Goal: Information Seeking & Learning: Learn about a topic

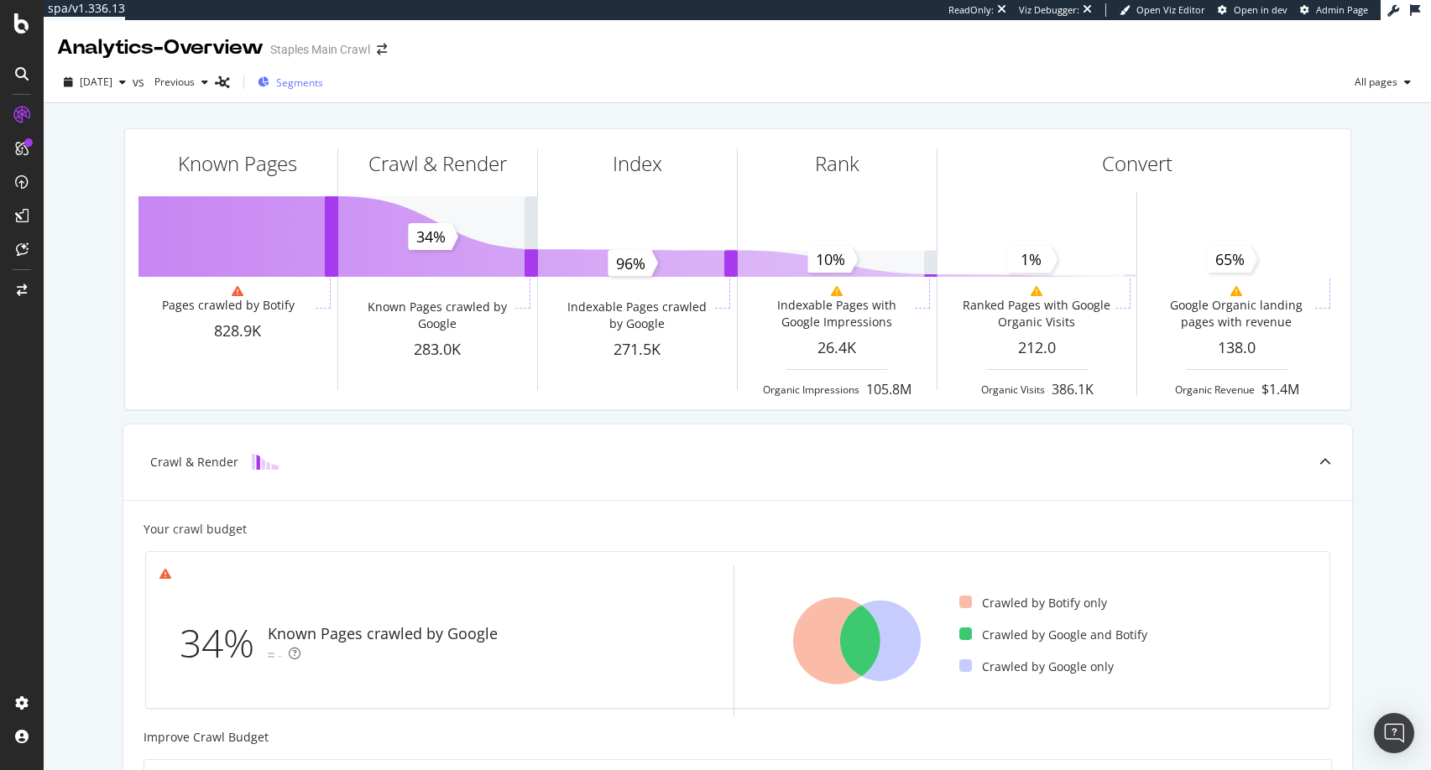
click at [319, 82] on span "Segments" at bounding box center [299, 83] width 47 height 14
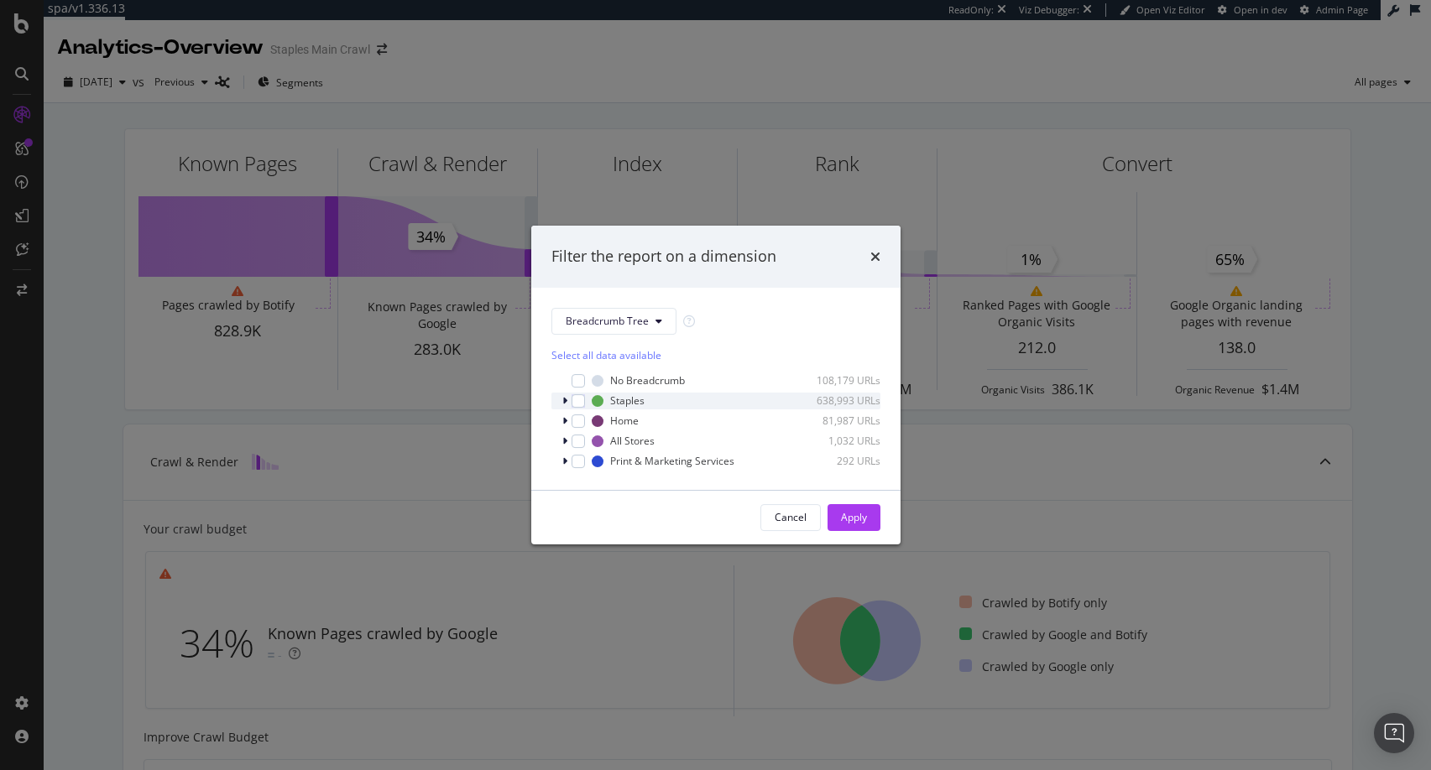
click at [566, 399] on icon "modal" at bounding box center [564, 401] width 5 height 10
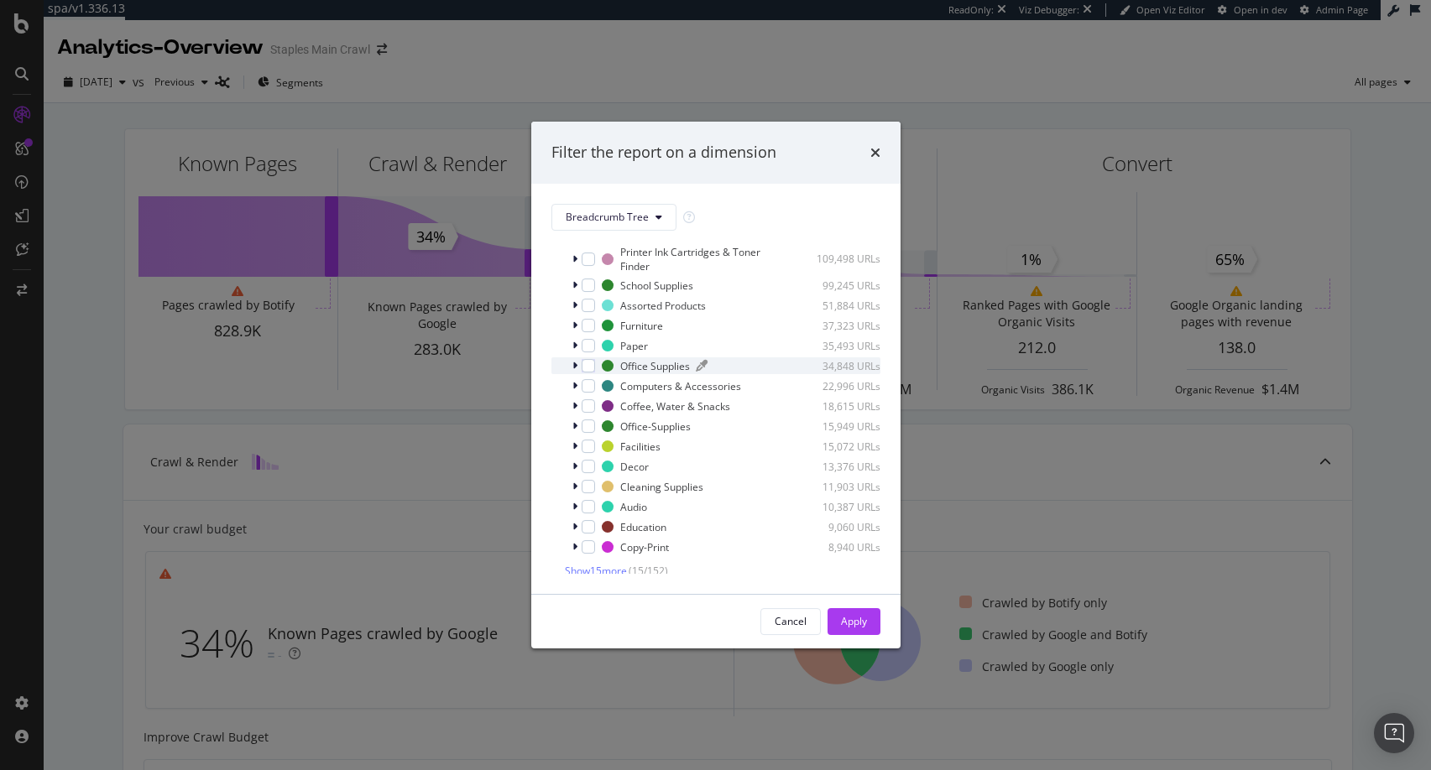
scroll to position [71, 0]
click at [576, 354] on icon "modal" at bounding box center [574, 355] width 5 height 10
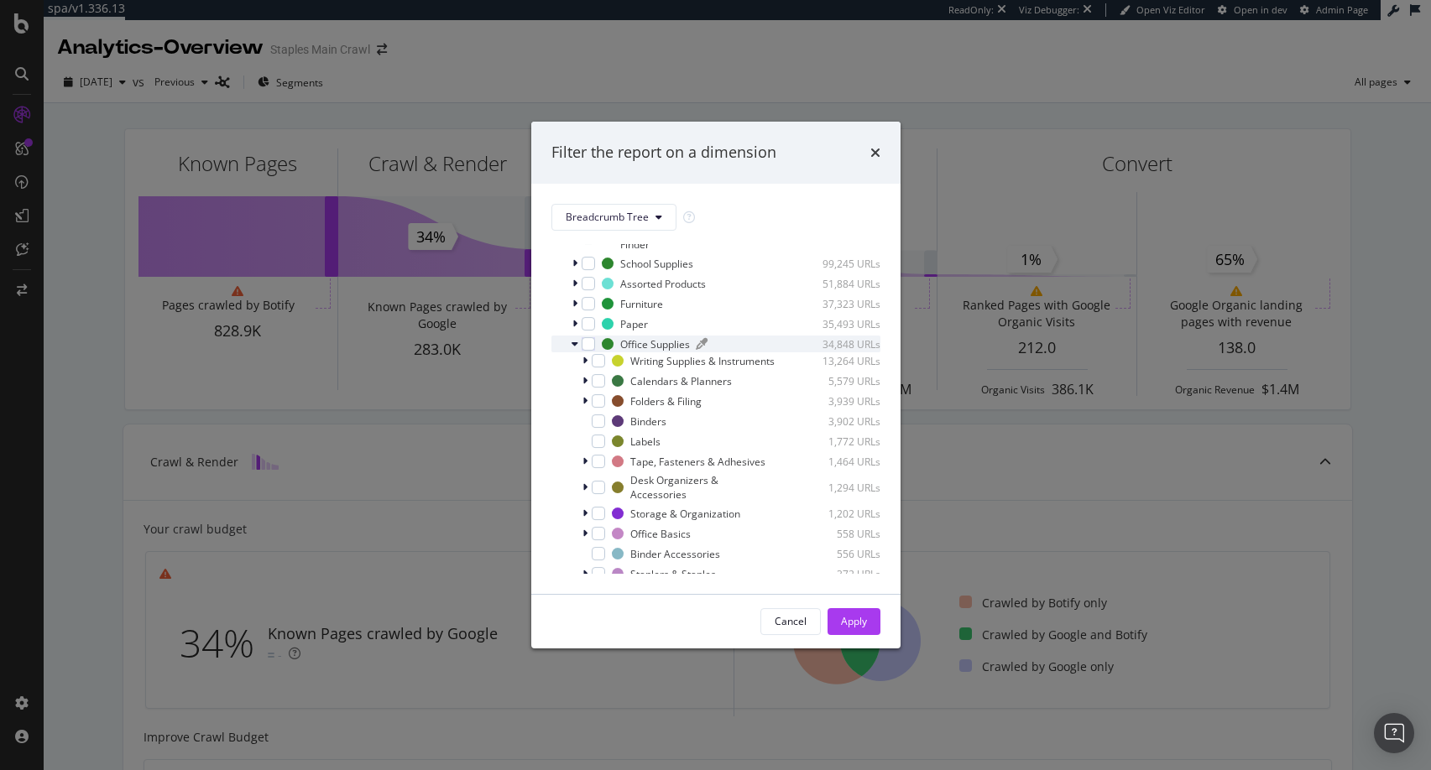
scroll to position [81, 0]
click at [572, 345] on icon "modal" at bounding box center [574, 345] width 7 height 10
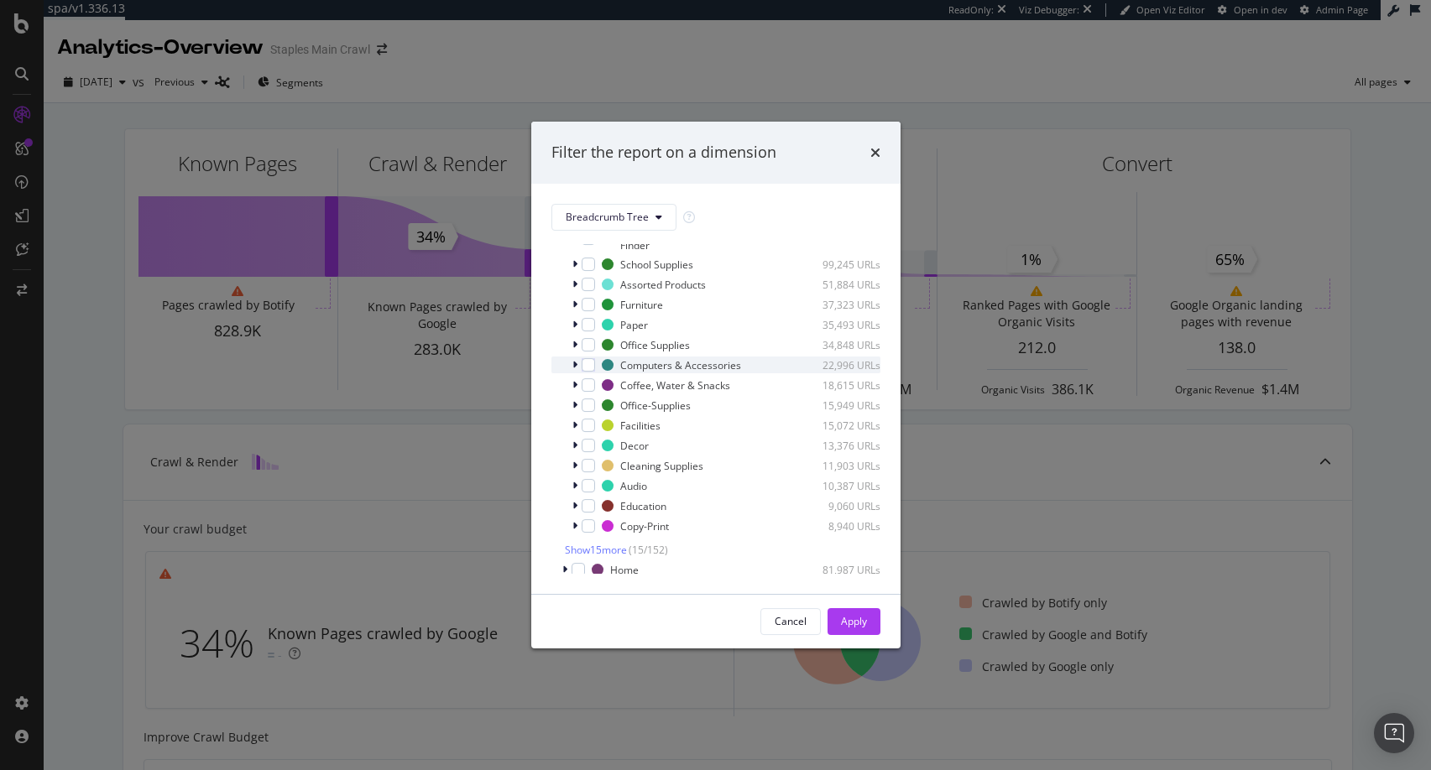
click at [575, 364] on icon "modal" at bounding box center [574, 365] width 5 height 10
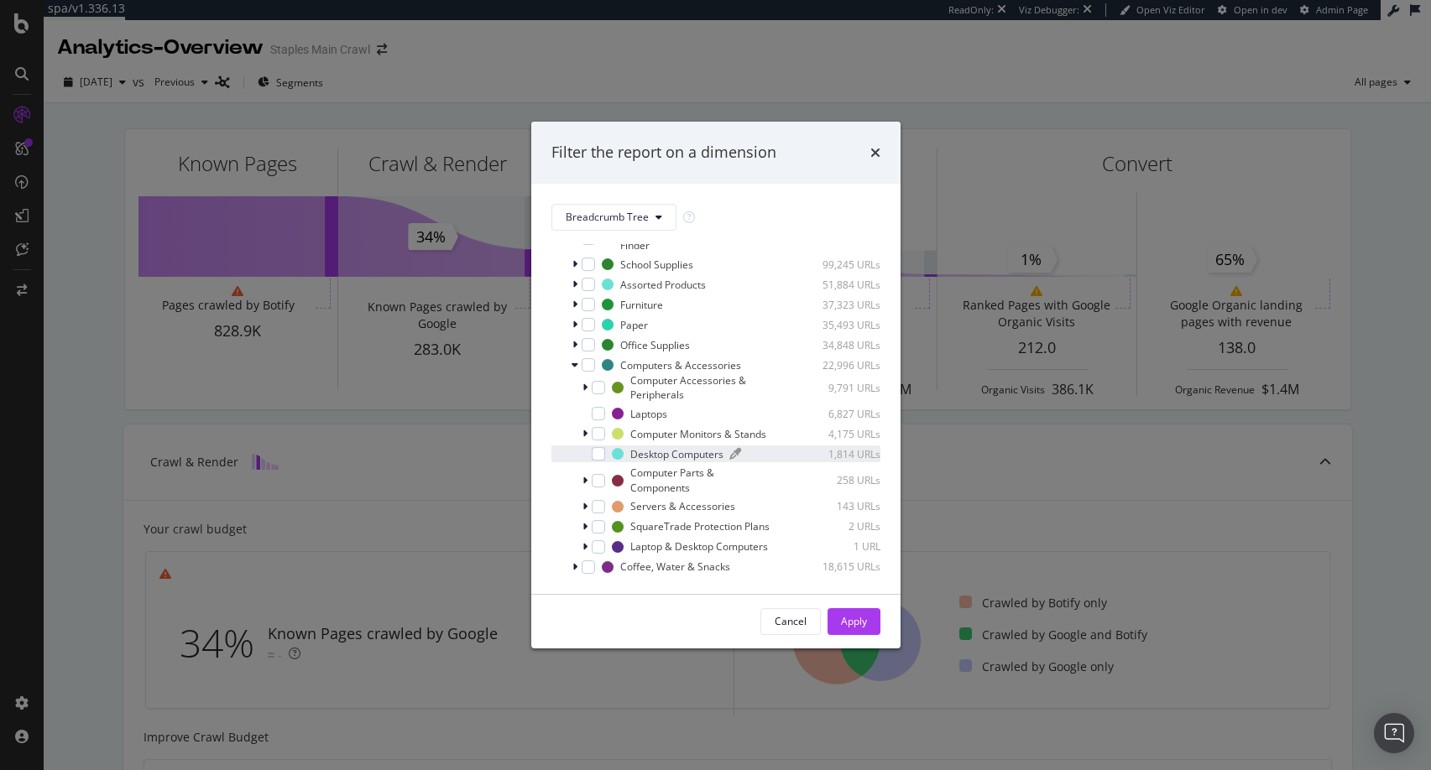
scroll to position [99, 0]
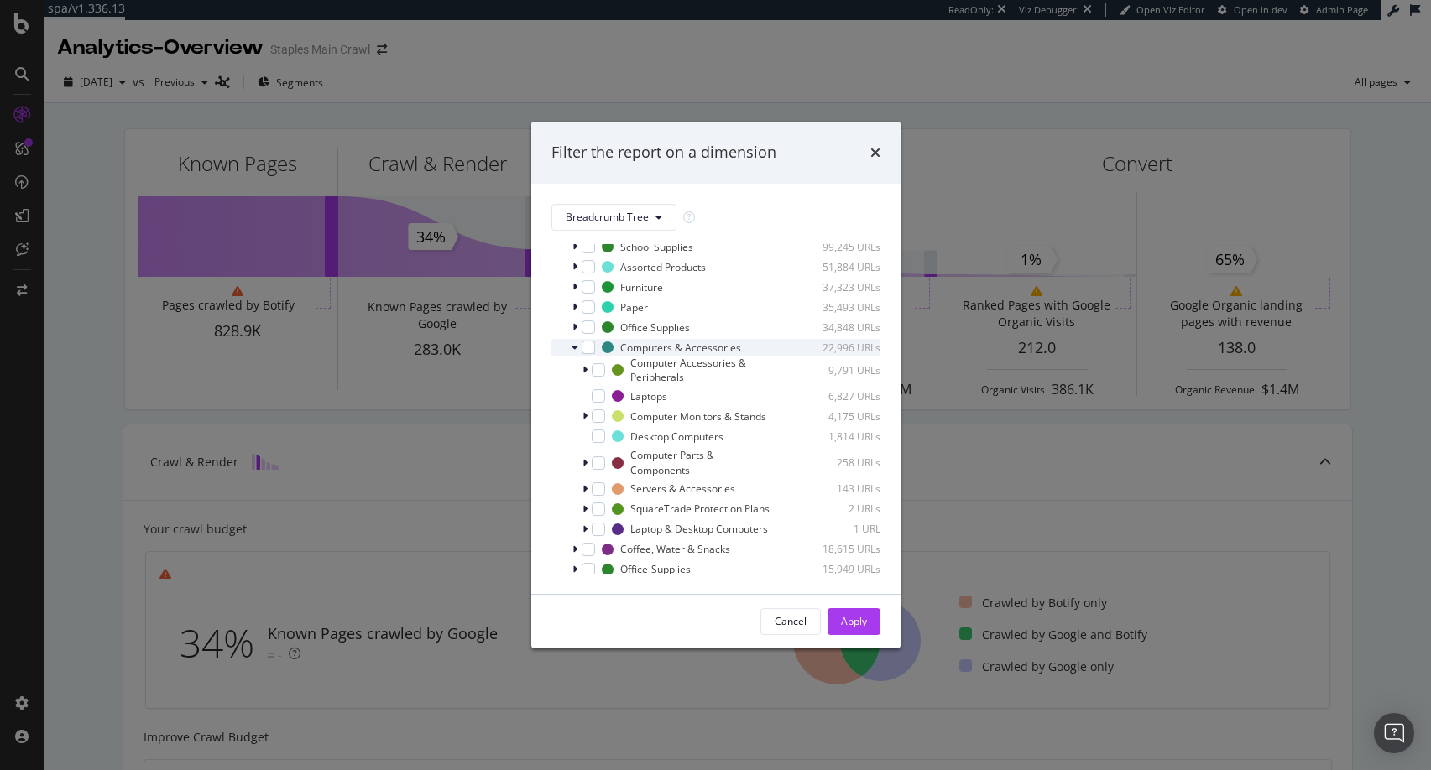
click at [573, 347] on icon "modal" at bounding box center [574, 347] width 7 height 10
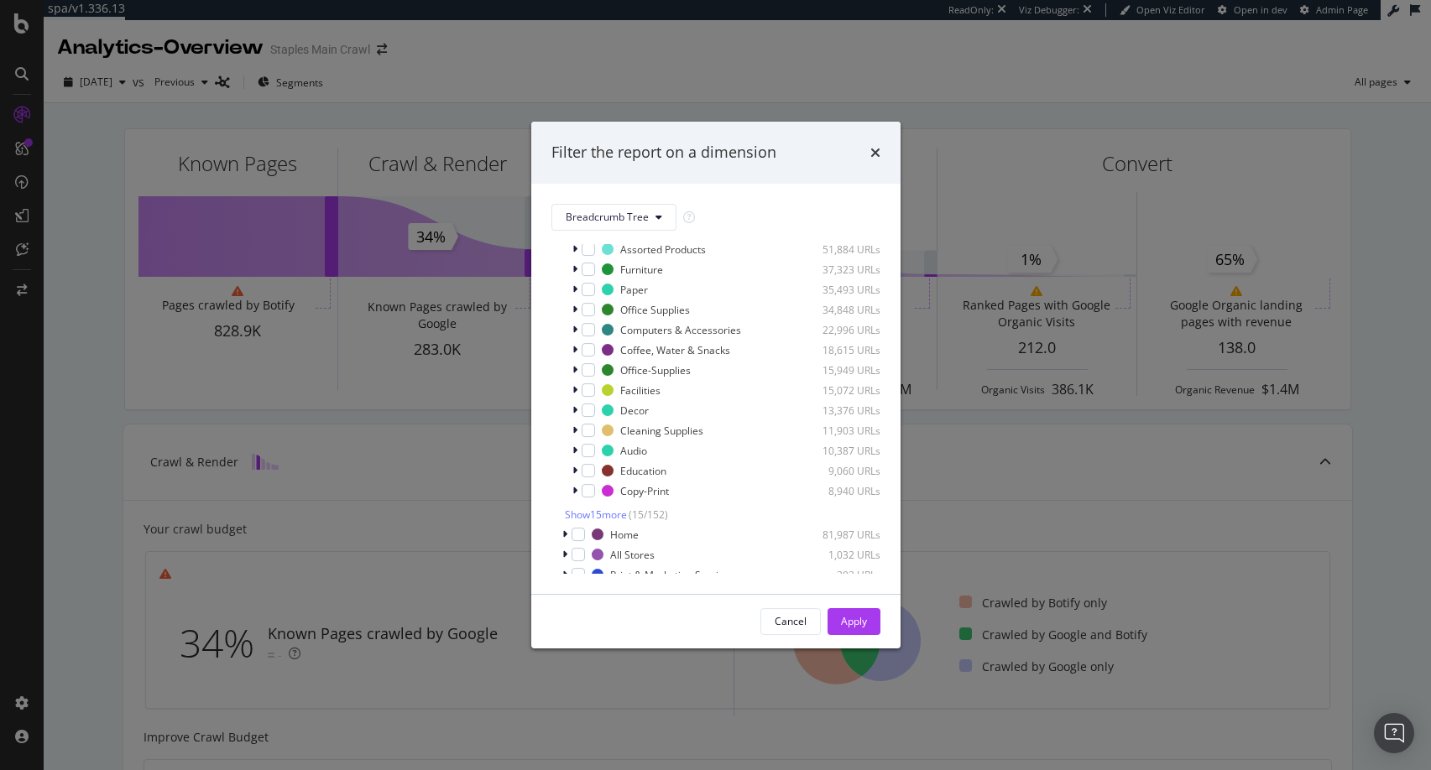
scroll to position [126, 0]
click at [613, 504] on span "Show 15 more" at bounding box center [596, 505] width 62 height 14
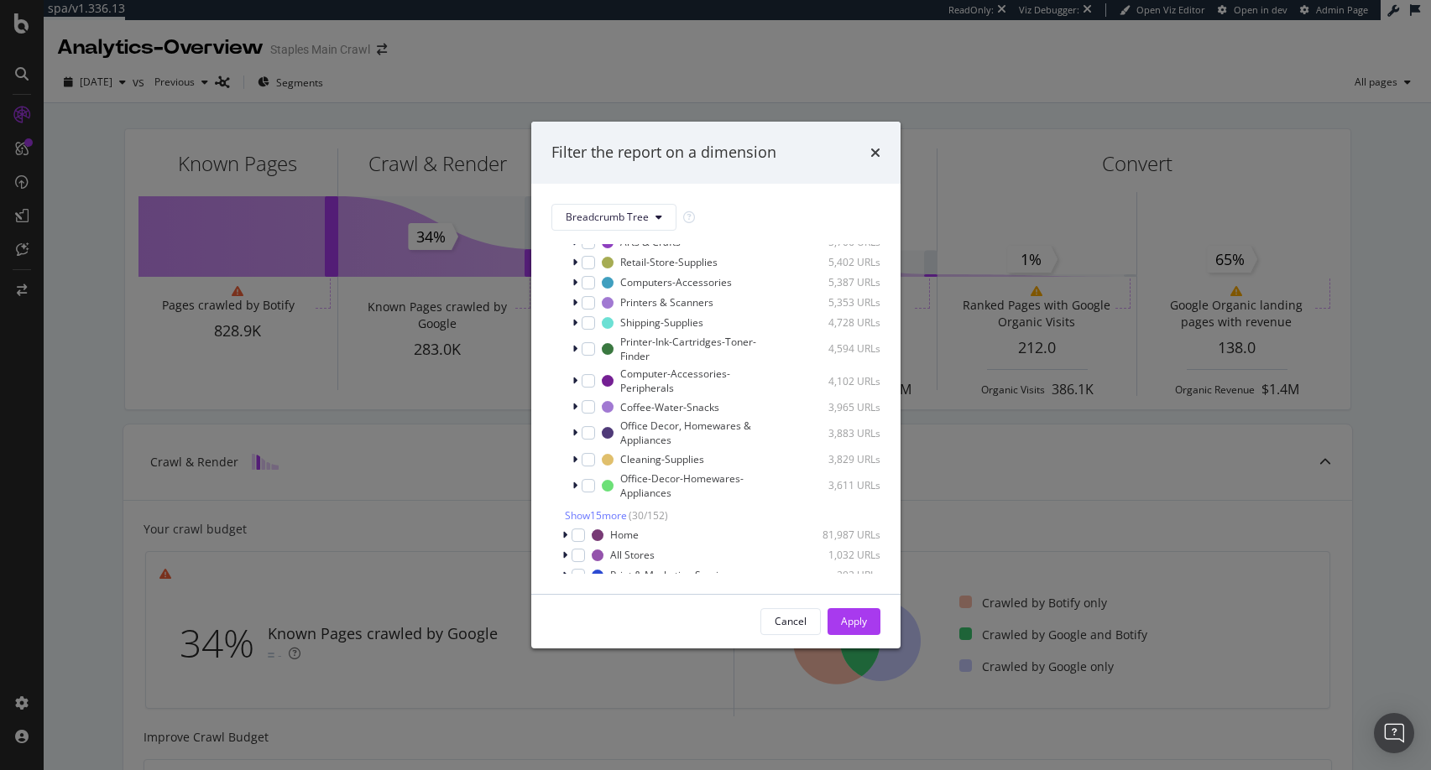
scroll to position [500, 0]
click at [613, 504] on span "Show 15 more" at bounding box center [596, 505] width 62 height 14
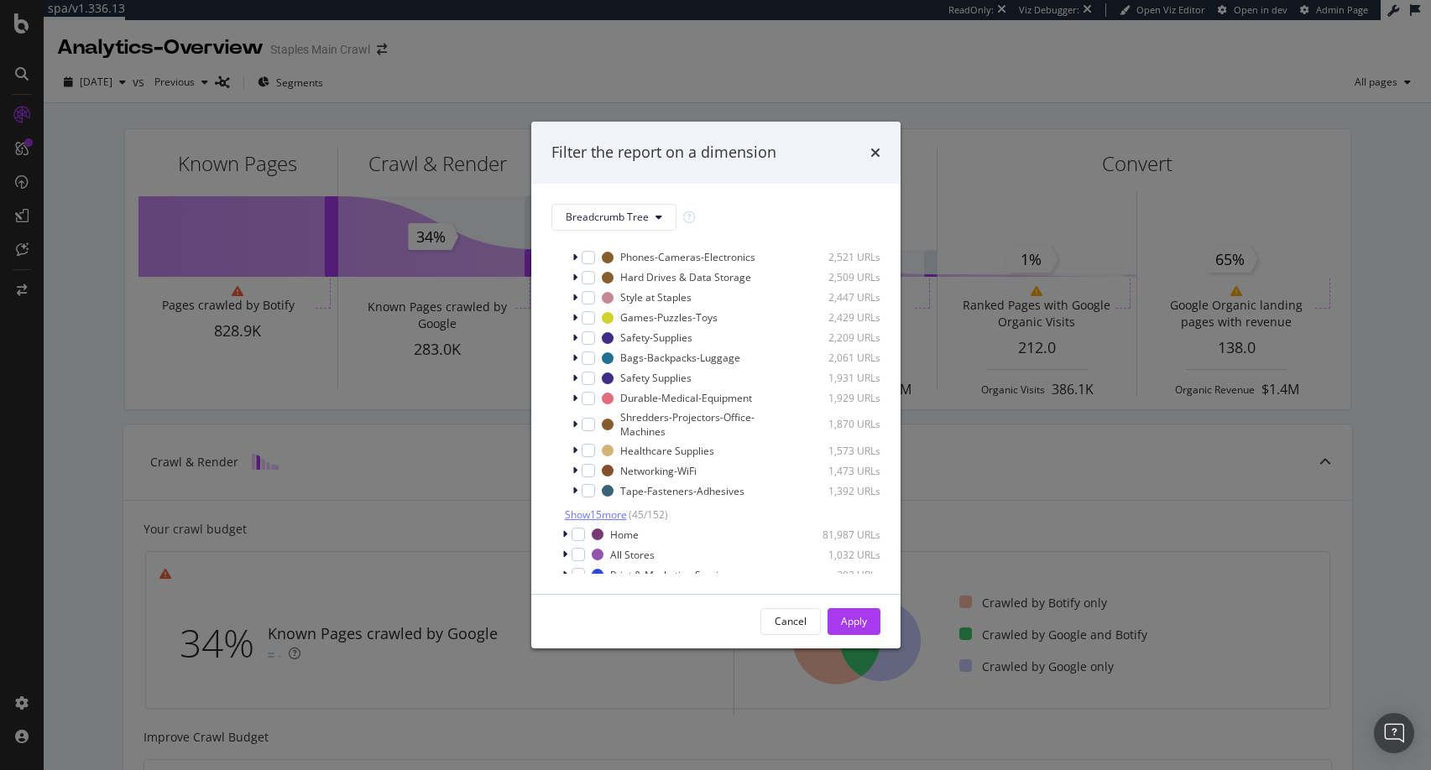
click at [610, 514] on span "Show 15 more" at bounding box center [596, 515] width 62 height 14
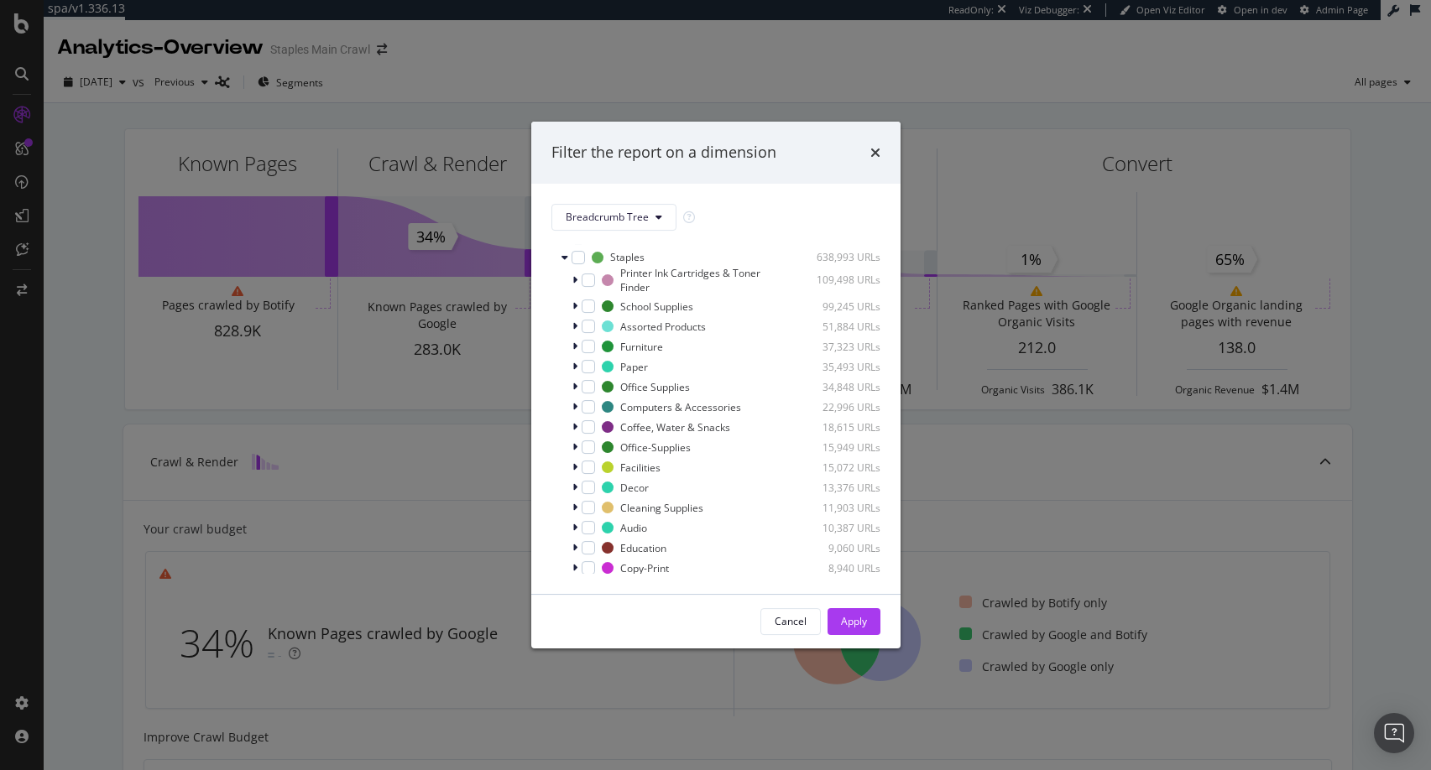
scroll to position [0, 0]
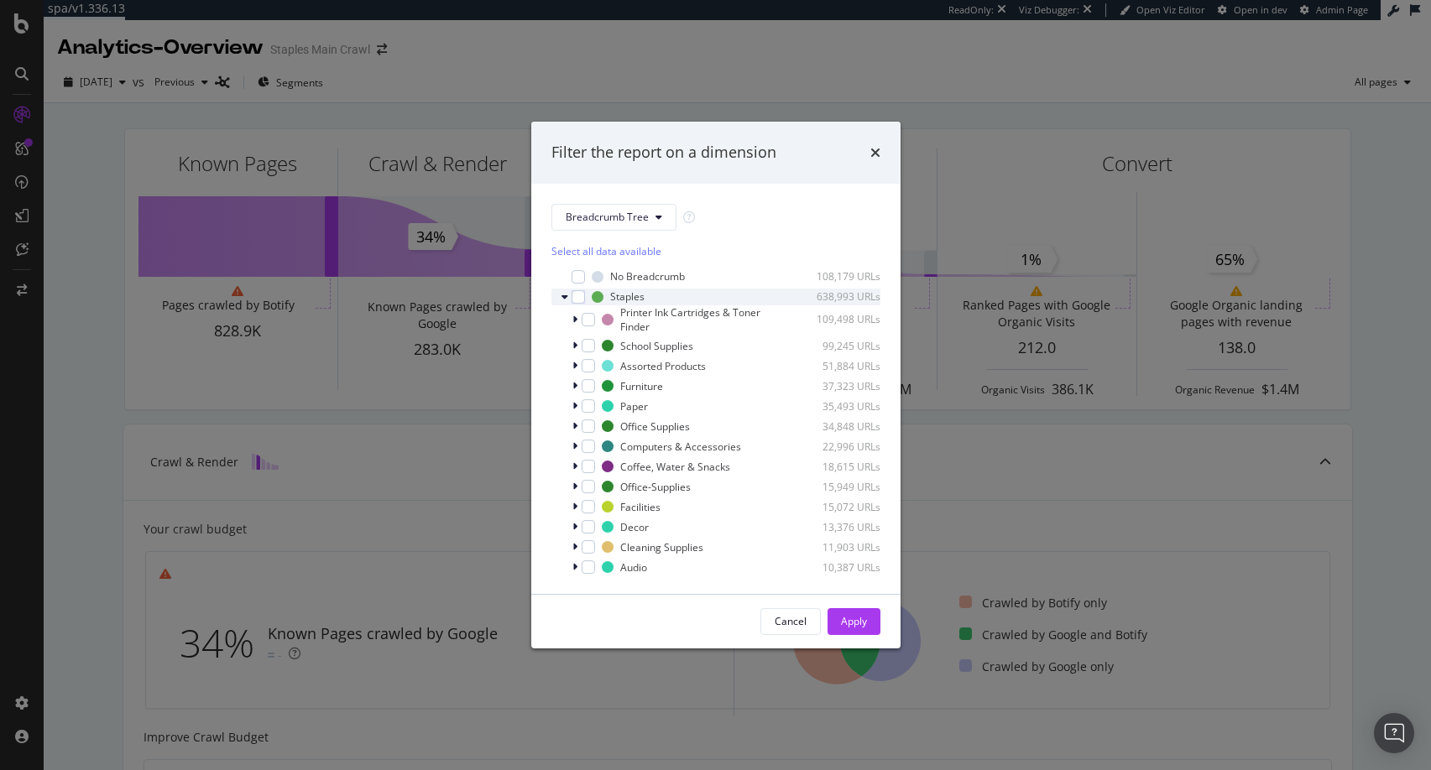
click at [565, 296] on icon "modal" at bounding box center [564, 297] width 7 height 10
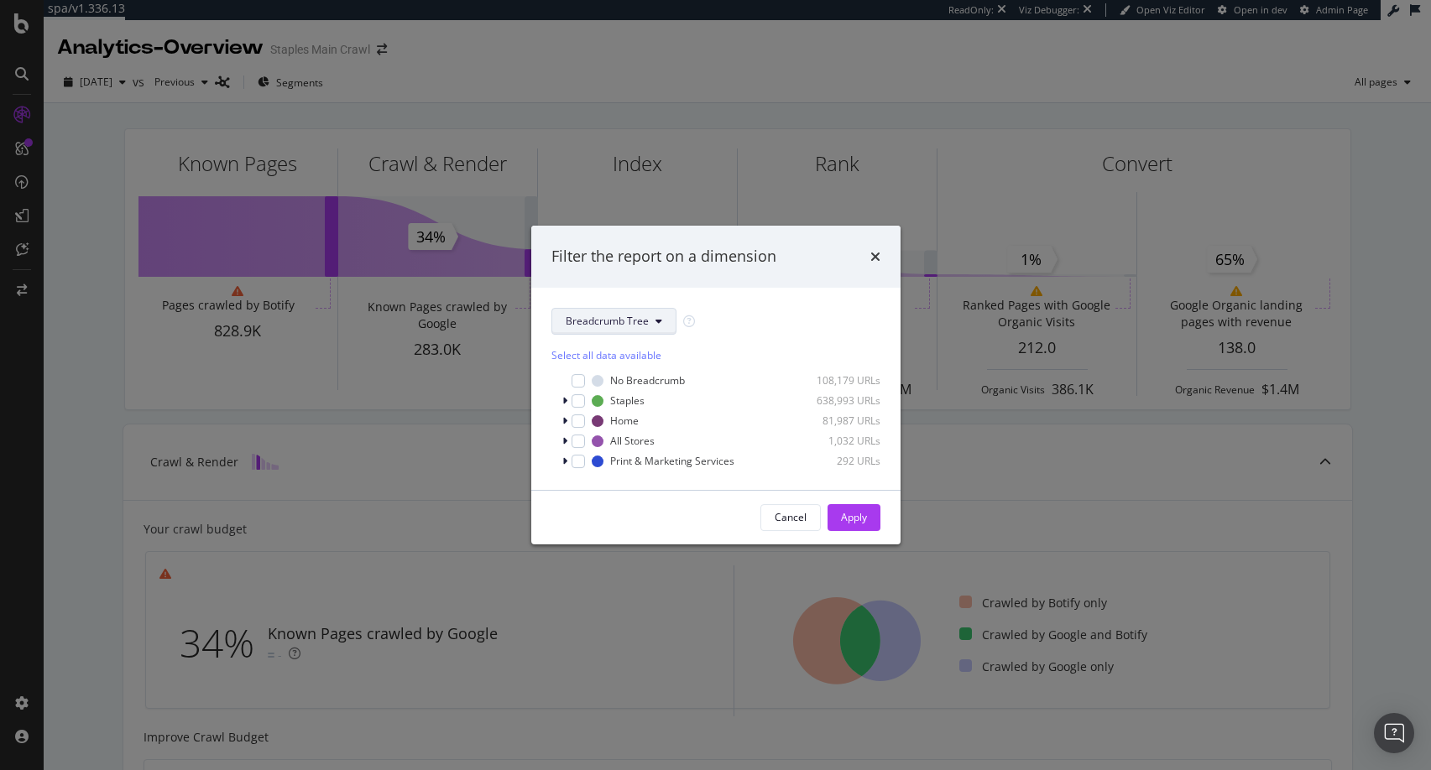
click at [657, 317] on icon "modal" at bounding box center [658, 321] width 7 height 10
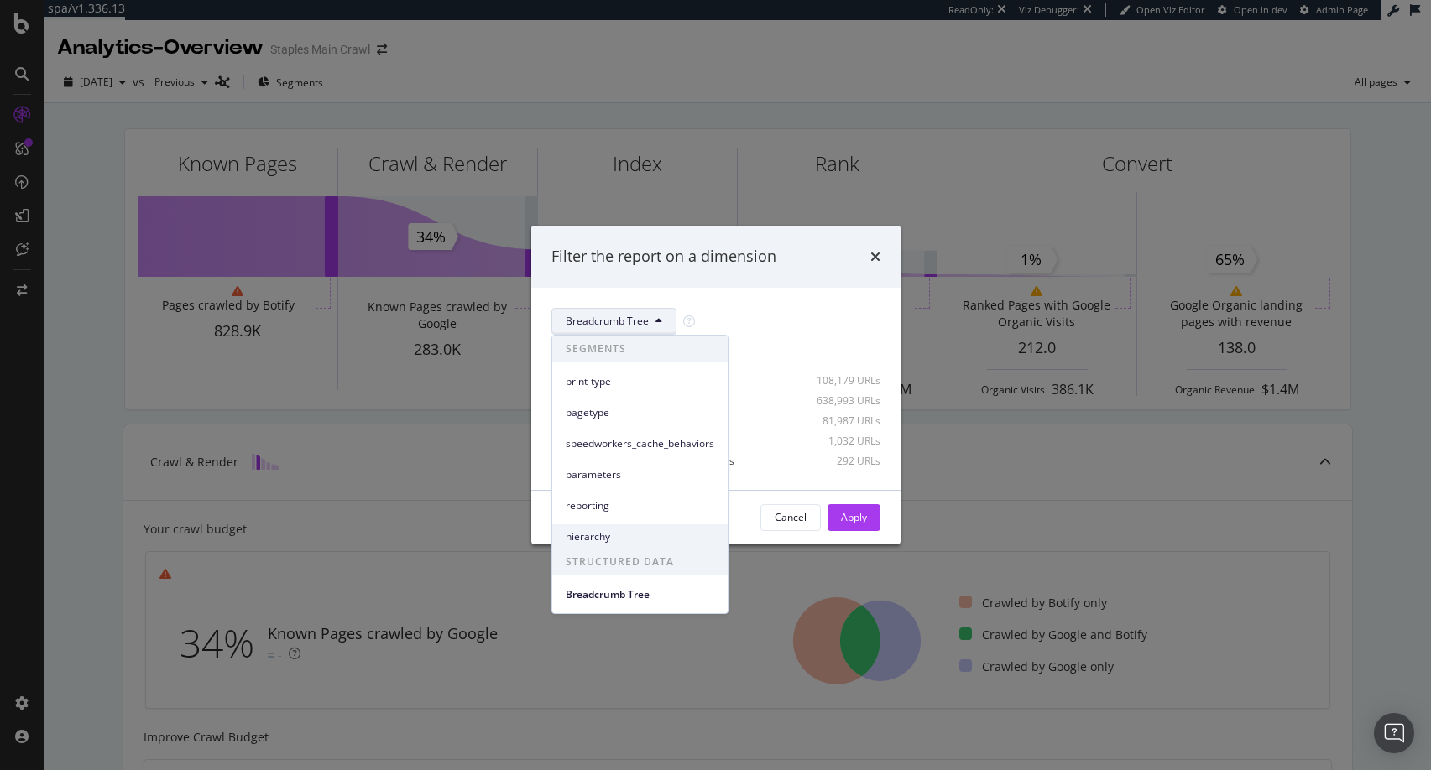
click at [586, 535] on span "hierarchy" at bounding box center [640, 536] width 149 height 15
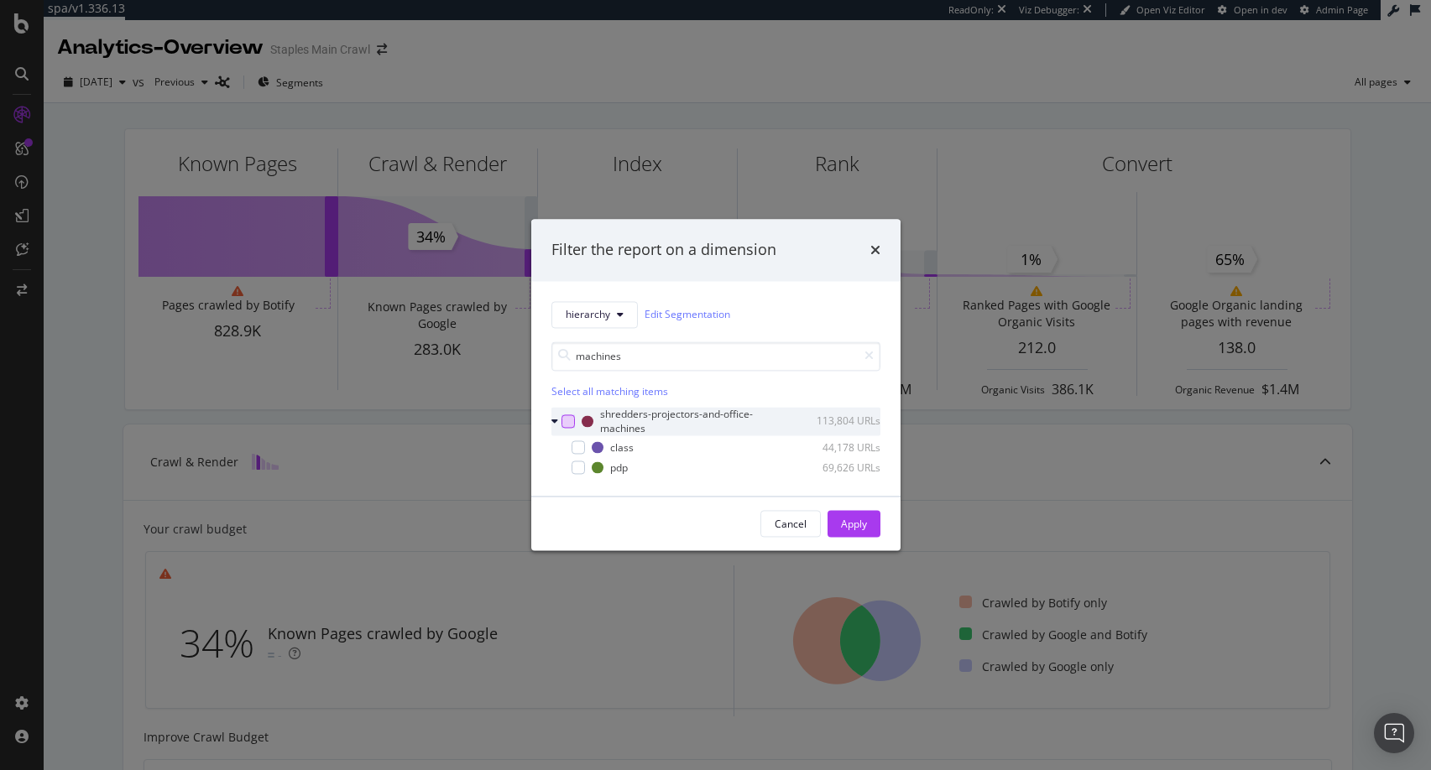
type input "machines"
click at [570, 420] on div "modal" at bounding box center [567, 421] width 13 height 13
click at [861, 520] on div "Apply" at bounding box center [854, 524] width 26 height 14
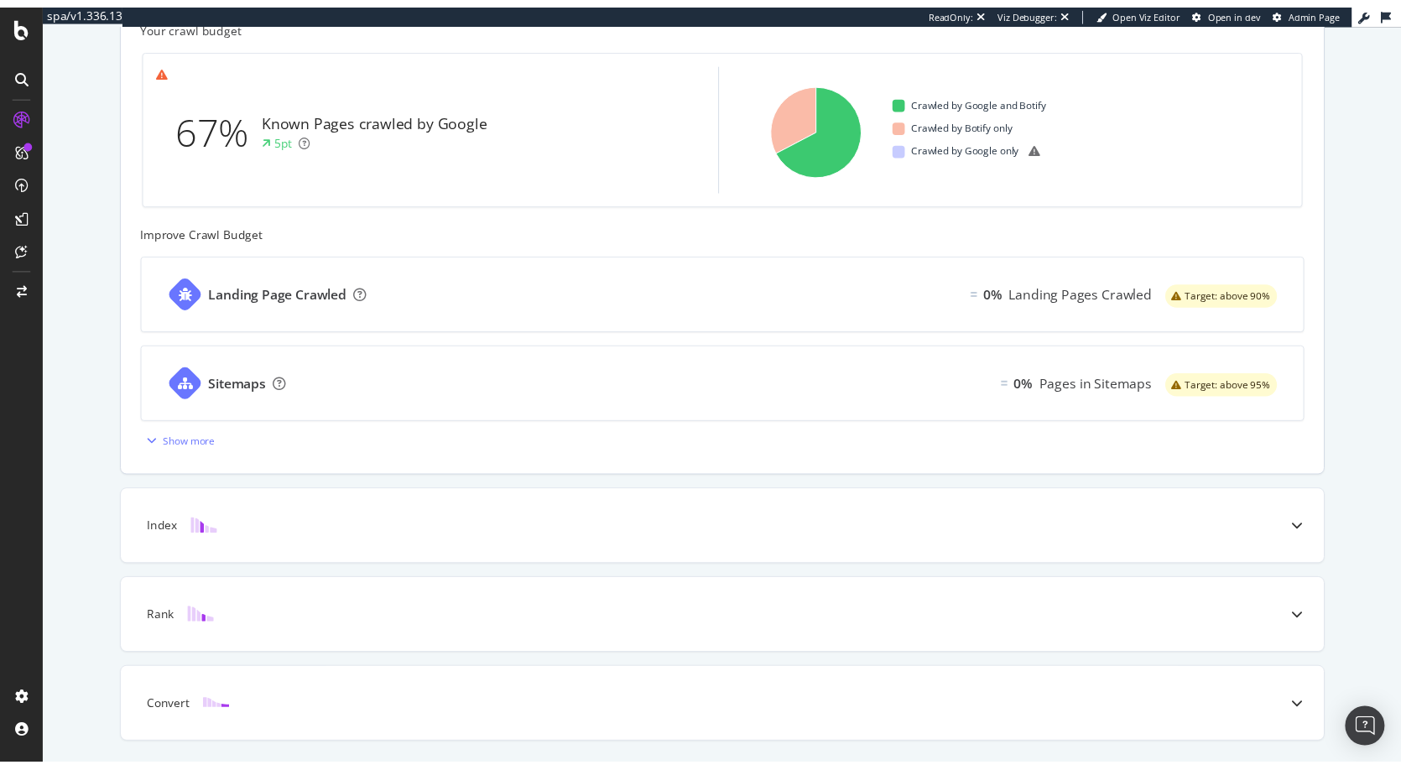
scroll to position [507, 0]
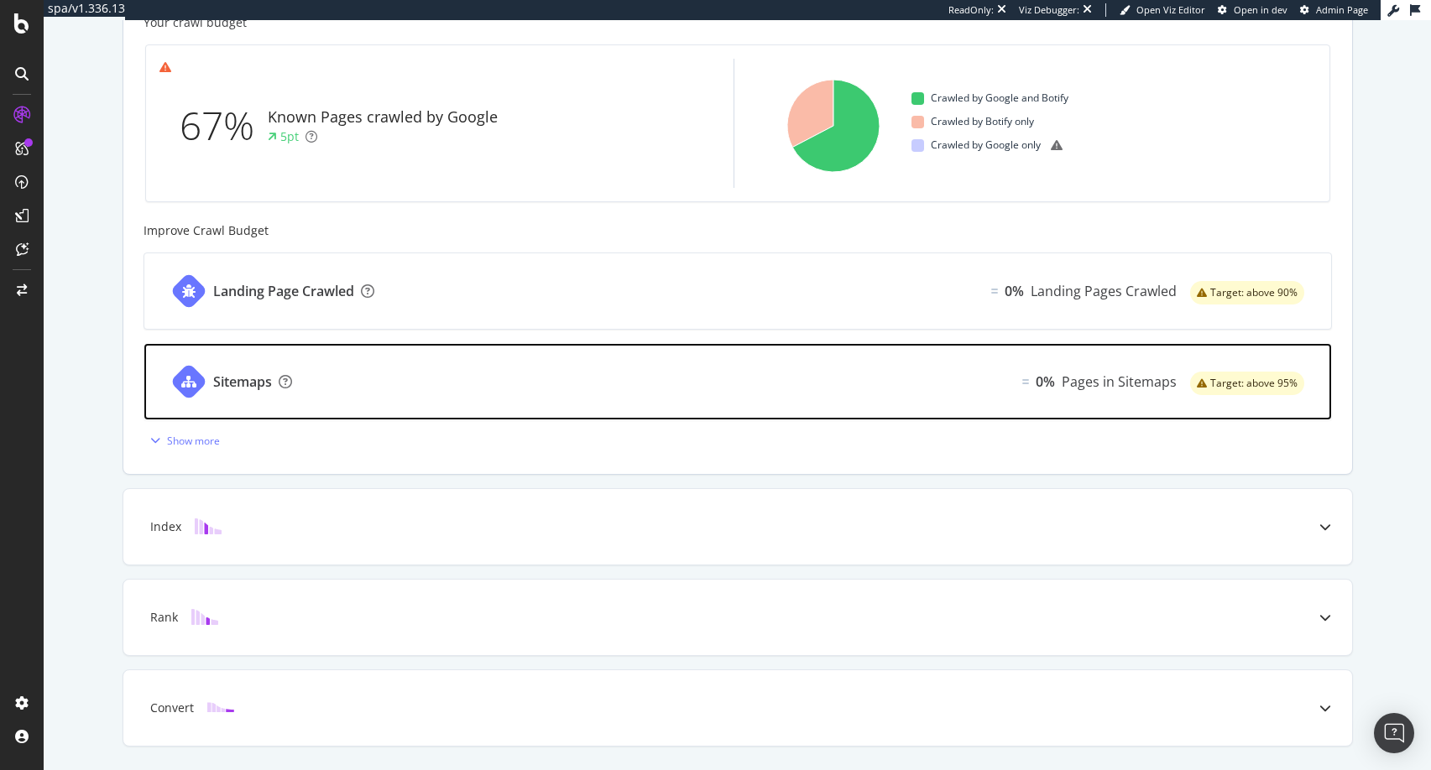
click at [1145, 382] on div "Pages in Sitemaps" at bounding box center [1118, 382] width 115 height 19
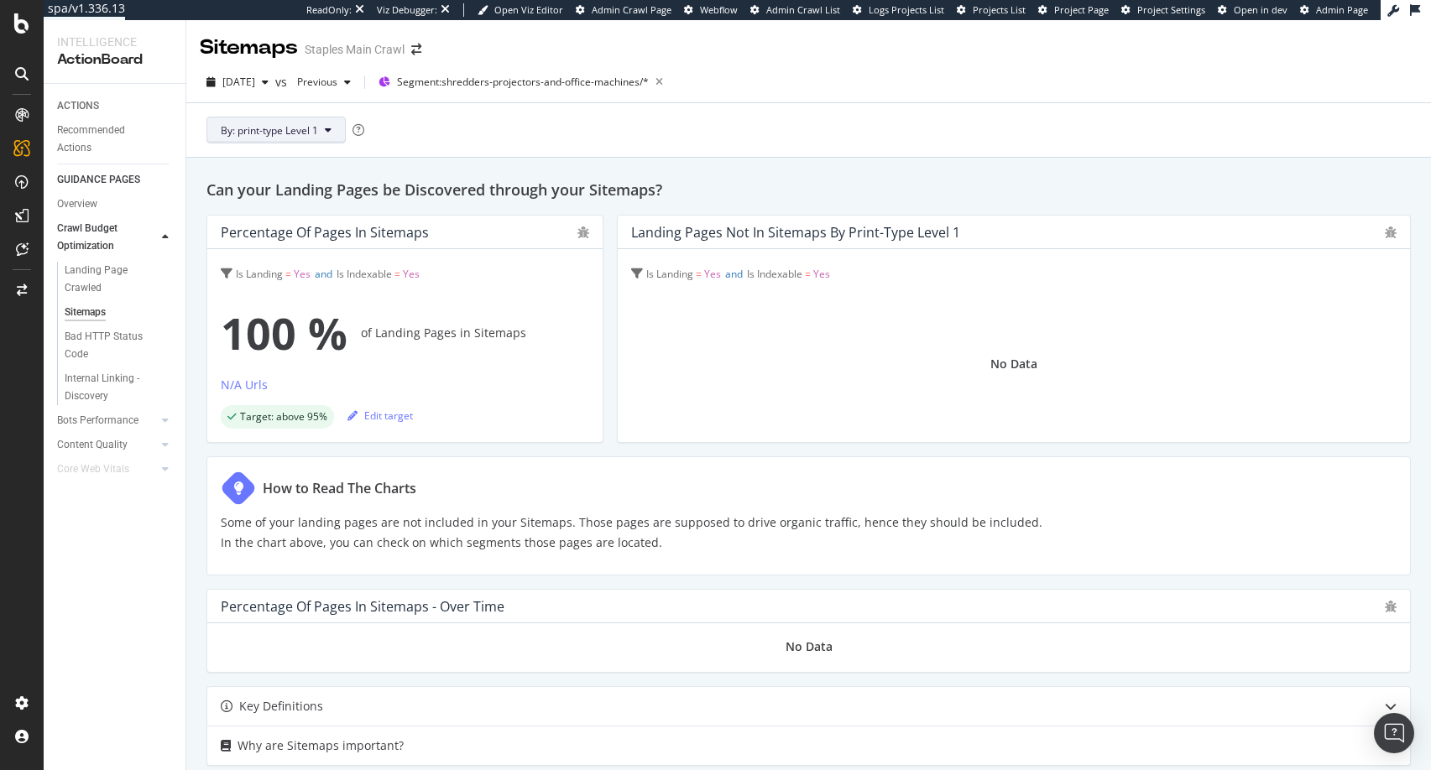
click at [328, 128] on icon at bounding box center [328, 130] width 7 height 10
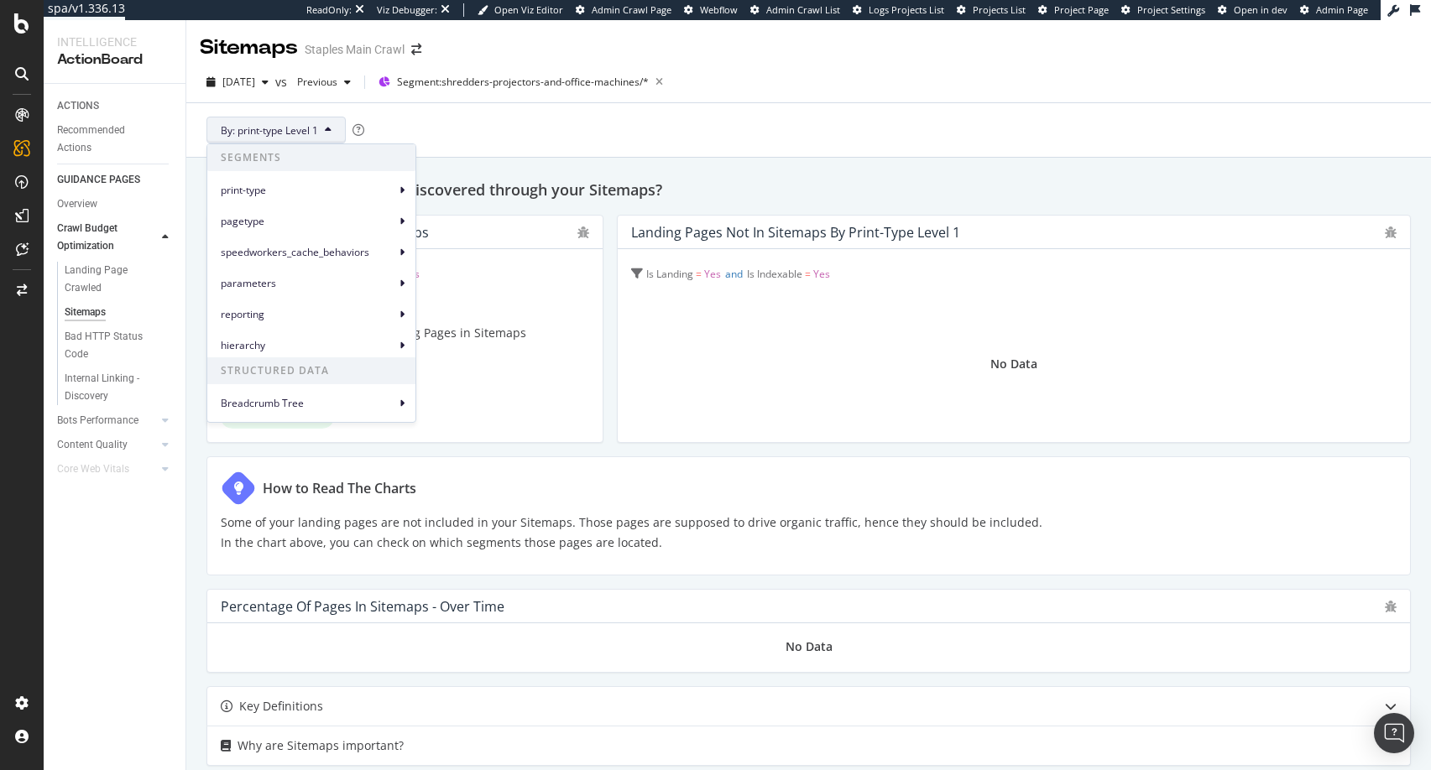
click at [532, 128] on div "By: print-type Level 1" at bounding box center [809, 130] width 1218 height 54
